Goal: Subscribe to service/newsletter

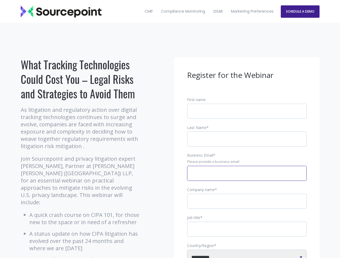
click at [247, 178] on input "Business Email *" at bounding box center [246, 173] width 119 height 15
